Goal: Contribute content

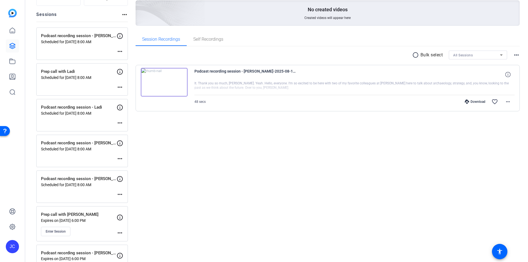
scroll to position [81, 0]
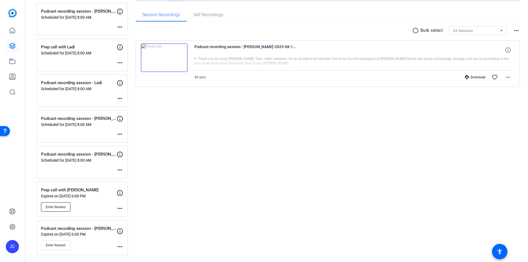
click at [58, 206] on span "Enter Session" at bounding box center [56, 207] width 20 height 4
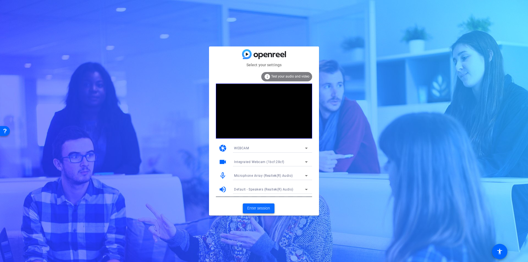
click at [251, 208] on span "Enter session" at bounding box center [258, 209] width 23 height 6
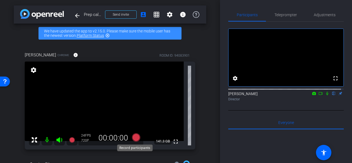
click at [134, 137] on icon at bounding box center [136, 137] width 8 height 8
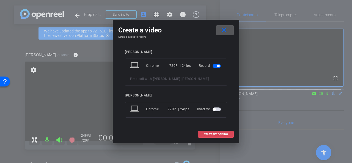
click at [214, 134] on span "START RECORDING" at bounding box center [216, 134] width 24 height 3
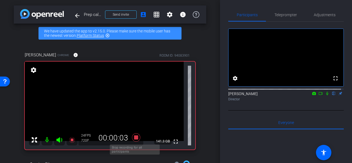
click at [137, 136] on icon at bounding box center [136, 137] width 8 height 8
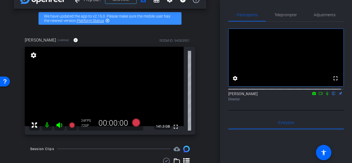
scroll to position [28, 0]
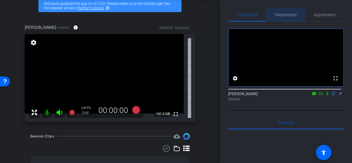
click at [284, 14] on span "Teleprompter" at bounding box center [286, 15] width 23 height 4
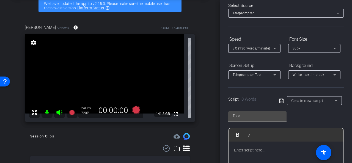
click at [253, 150] on p at bounding box center [286, 150] width 104 height 6
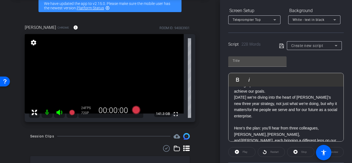
scroll to position [0, 0]
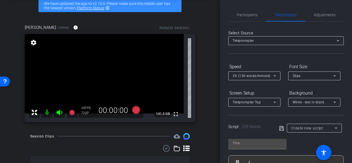
click at [275, 76] on icon at bounding box center [275, 75] width 3 height 1
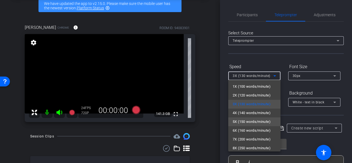
click at [255, 122] on span "5X (150 words/minute)" at bounding box center [252, 122] width 38 height 7
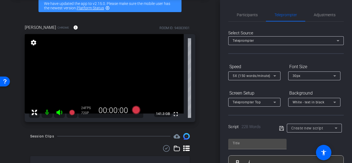
click at [303, 88] on form "Speed 5X (150 words/minute) Font Size 30px Screen Setup Teleprompter Top Backgr…" at bounding box center [286, 84] width 116 height 45
type input "Default title 9624"
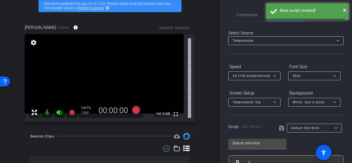
scroll to position [137, 0]
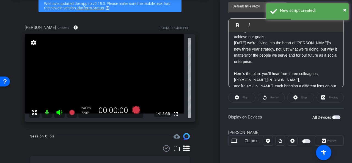
click at [333, 117] on span "button" at bounding box center [334, 117] width 3 height 3
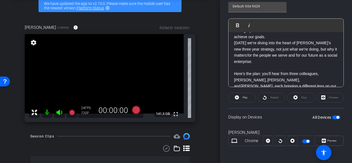
scroll to position [0, 0]
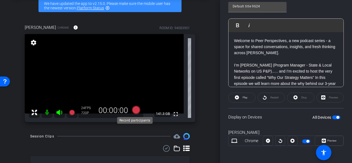
click at [136, 110] on icon at bounding box center [136, 110] width 8 height 8
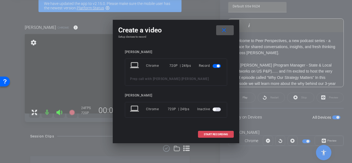
click at [209, 135] on span "START RECORDING" at bounding box center [216, 134] width 24 height 3
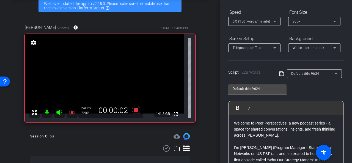
scroll to position [137, 0]
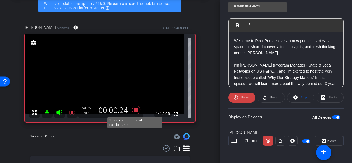
click at [134, 109] on icon at bounding box center [136, 110] width 8 height 8
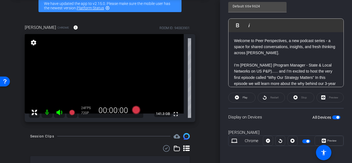
click at [285, 67] on p "I’m [PERSON_NAME] (Program Manager - State & Local Networks on US P&P).…. and I…" at bounding box center [286, 80] width 104 height 37
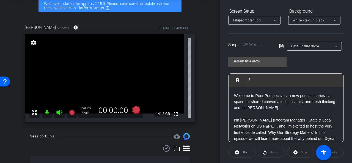
scroll to position [0, 0]
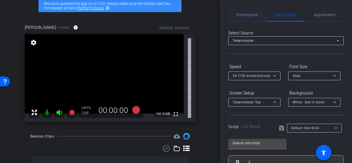
click at [246, 16] on span "Participants" at bounding box center [247, 15] width 21 height 4
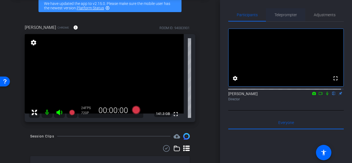
click at [285, 17] on span "Teleprompter" at bounding box center [286, 15] width 23 height 4
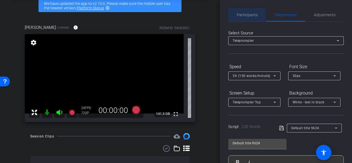
click at [242, 14] on span "Participants" at bounding box center [247, 15] width 21 height 4
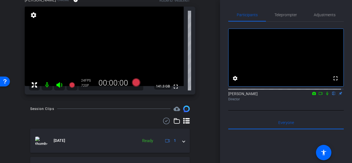
scroll to position [59, 0]
